Goal: Information Seeking & Learning: Stay updated

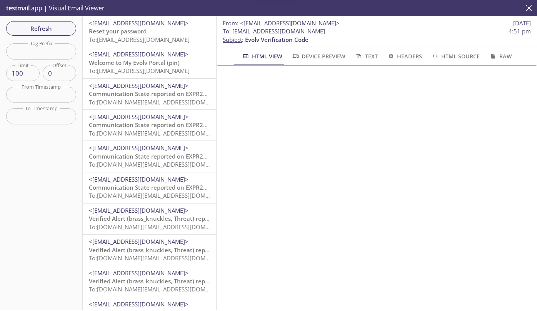
click at [125, 38] on span "To: evolvportal.osevolvsupport@inbox.testmail.app" at bounding box center [139, 40] width 101 height 8
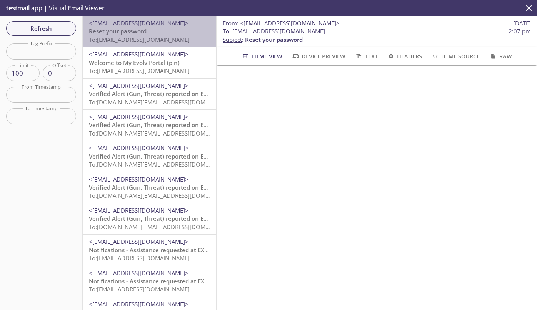
click at [151, 36] on span "To: evolvportal.oshafrancustomerad@inbox.testmail.app" at bounding box center [139, 40] width 101 height 8
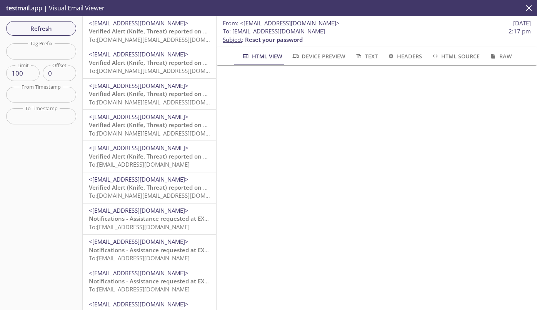
click at [136, 157] on span "Verified Alert (Knife, Threat) reported on EXPR50089" at bounding box center [161, 157] width 145 height 8
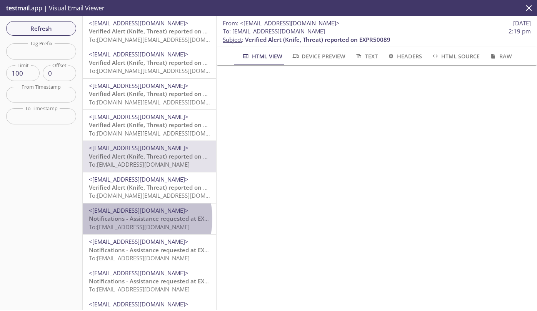
click at [123, 219] on span "Notifications - Assistance requested at EXPR51908, Exit B, Evolv Technology App…" at bounding box center [213, 219] width 248 height 8
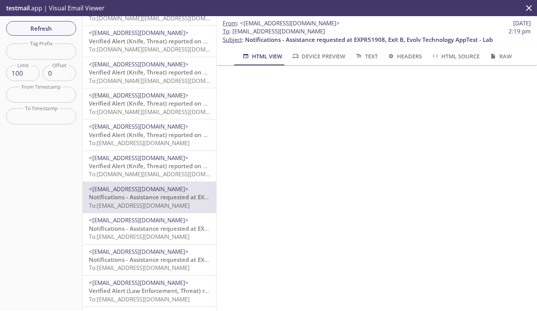
scroll to position [23, 0]
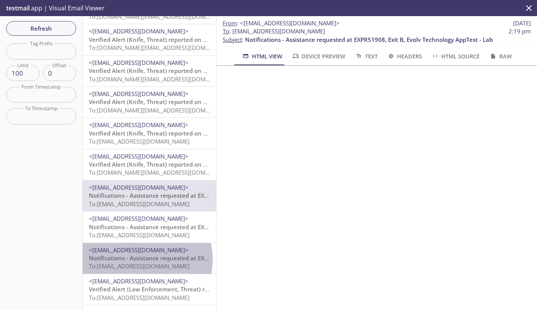
click at [141, 260] on span "Notifications - Assistance requested at EXPR51908, Exit B, Evolv Technology App…" at bounding box center [213, 259] width 248 height 8
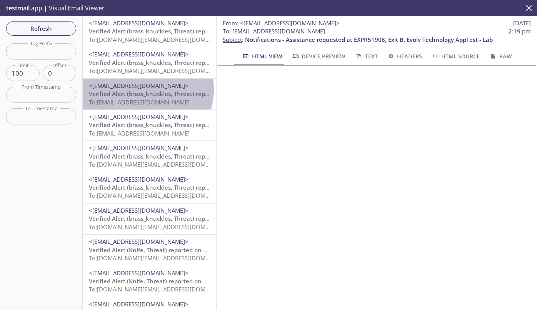
click at [139, 89] on span "<[EMAIL_ADDRESS][DOMAIN_NAME]>" at bounding box center [139, 86] width 100 height 8
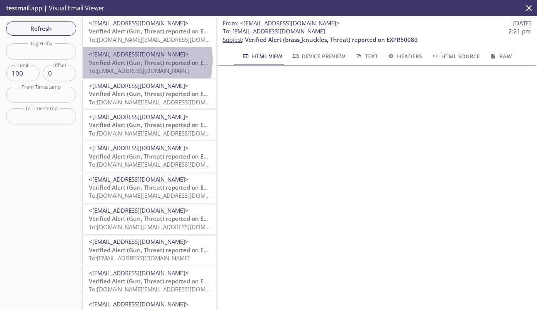
click at [128, 60] on span "Verified Alert (Gun, Threat) reported on EXPR50089" at bounding box center [160, 63] width 143 height 8
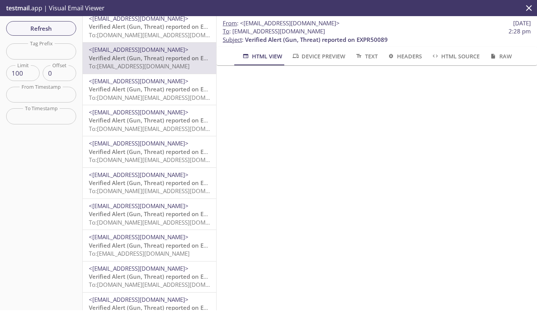
scroll to position [5, 0]
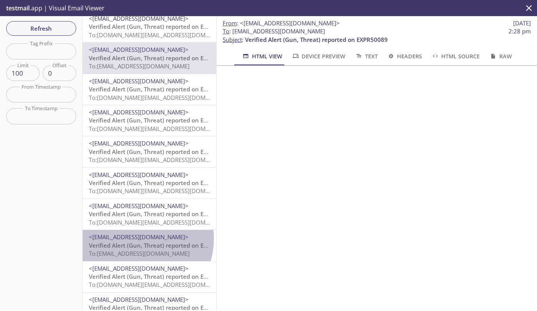
click at [131, 238] on span "<[EMAIL_ADDRESS][DOMAIN_NAME]>" at bounding box center [139, 237] width 100 height 8
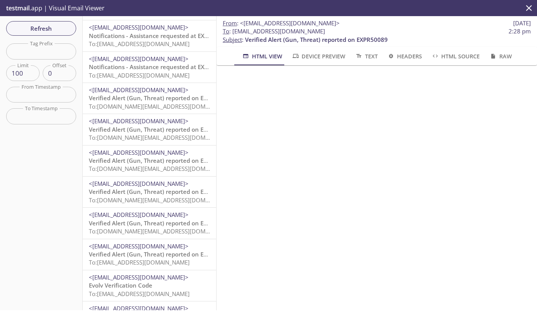
scroll to position [31, 0]
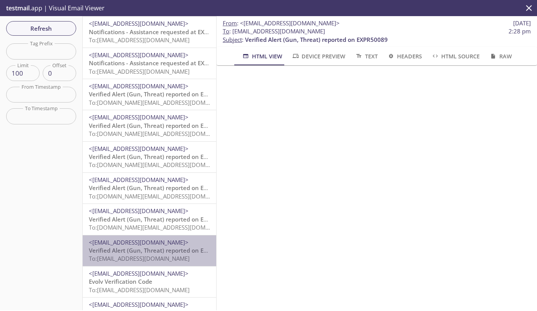
click at [153, 249] on span "Verified Alert (Gun, Threat) reported on EXPR50089" at bounding box center [160, 251] width 143 height 8
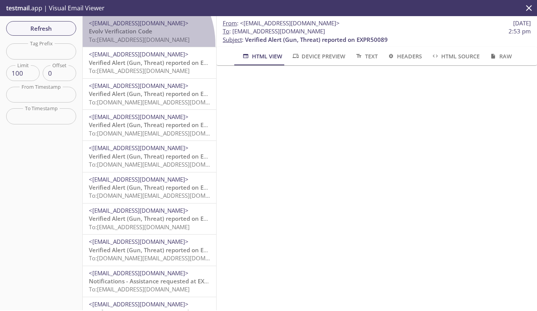
click at [124, 45] on div "<support+donotreply@evolvtechnology.net> Evolv Verification Code To: evolvporta…" at bounding box center [149, 31] width 133 height 31
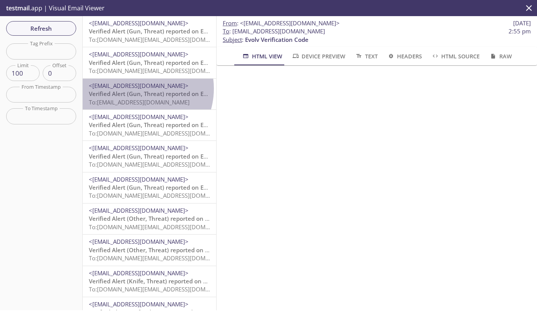
click at [135, 89] on span "<[EMAIL_ADDRESS][DOMAIN_NAME]>" at bounding box center [139, 86] width 100 height 8
